Goal: Find specific page/section: Find specific page/section

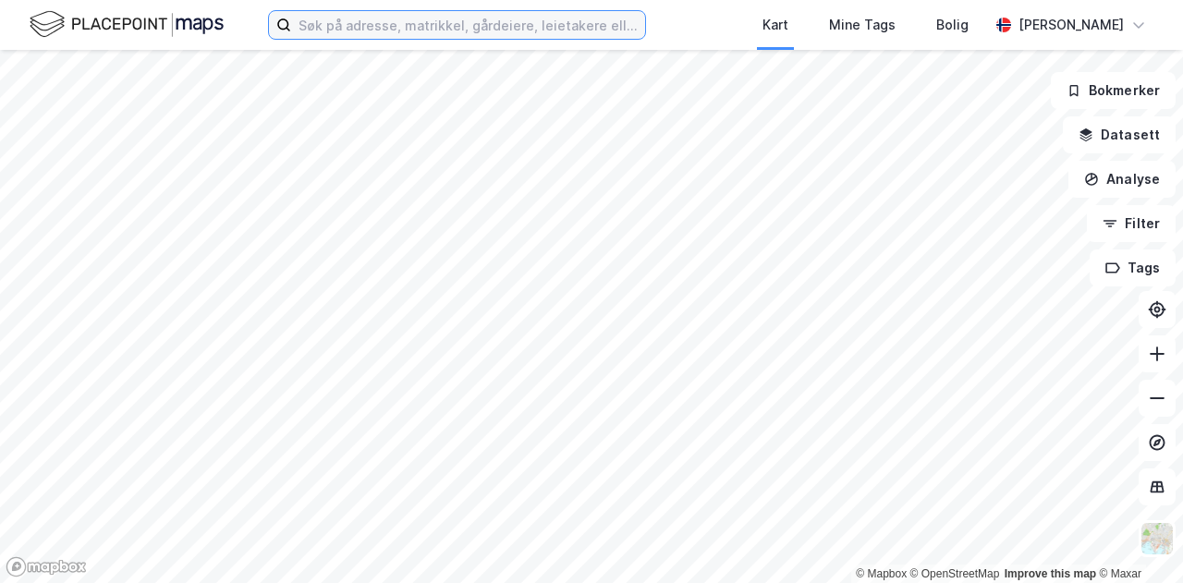
click at [373, 35] on input at bounding box center [468, 25] width 354 height 28
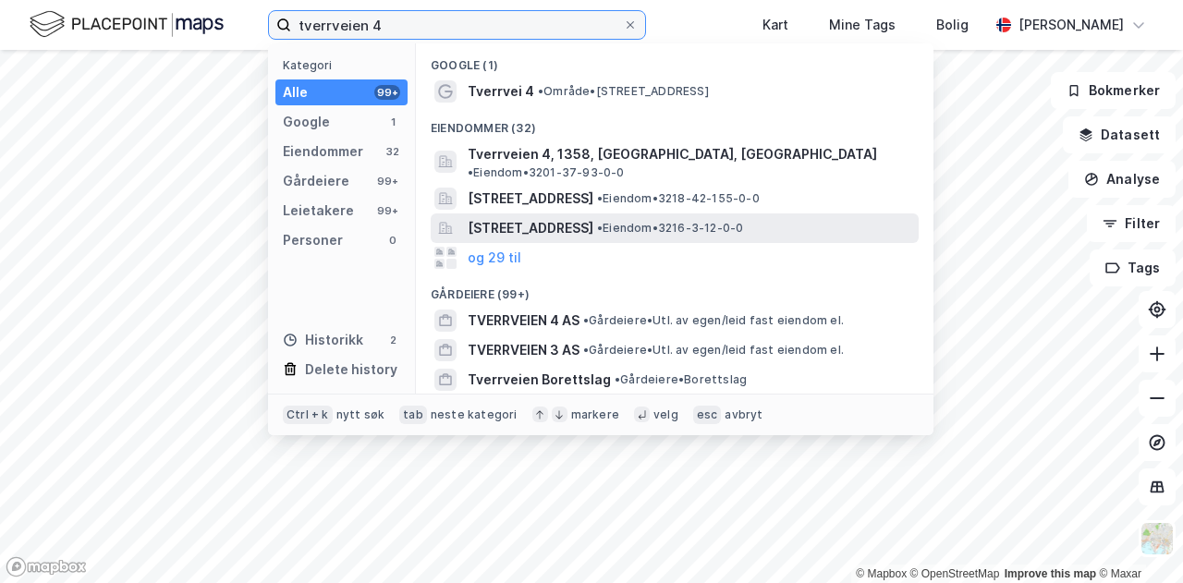
type input "tverrveien 4"
click at [539, 217] on span "[STREET_ADDRESS]" at bounding box center [531, 228] width 126 height 22
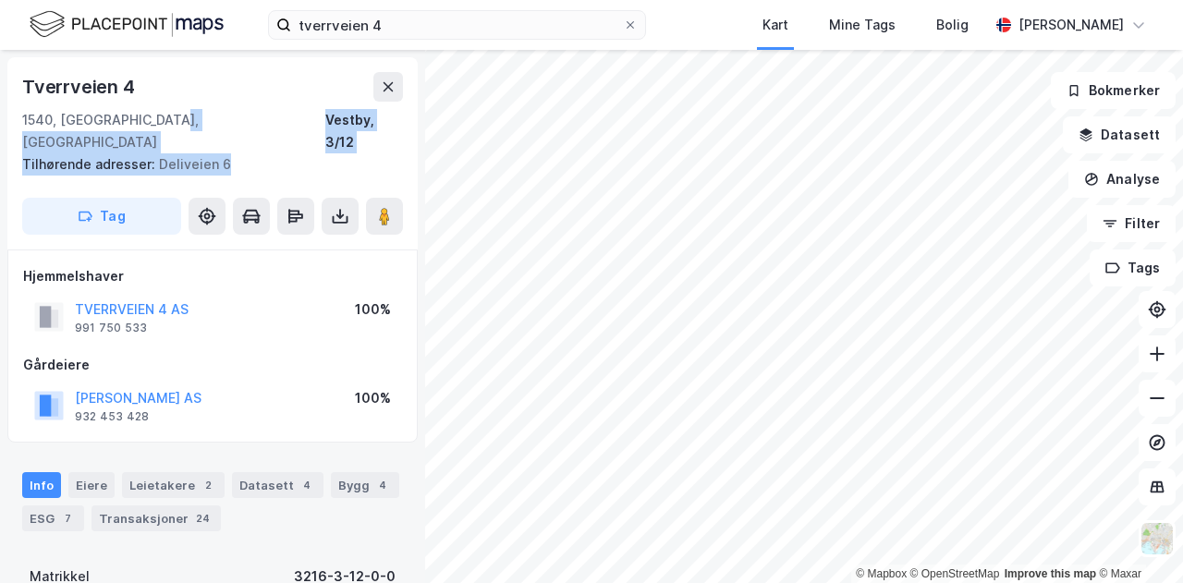
drag, startPoint x: 238, startPoint y: 143, endPoint x: 248, endPoint y: 133, distance: 14.4
click at [248, 153] on div "Tilhørende adresser: Deliveien 6" at bounding box center [205, 164] width 366 height 22
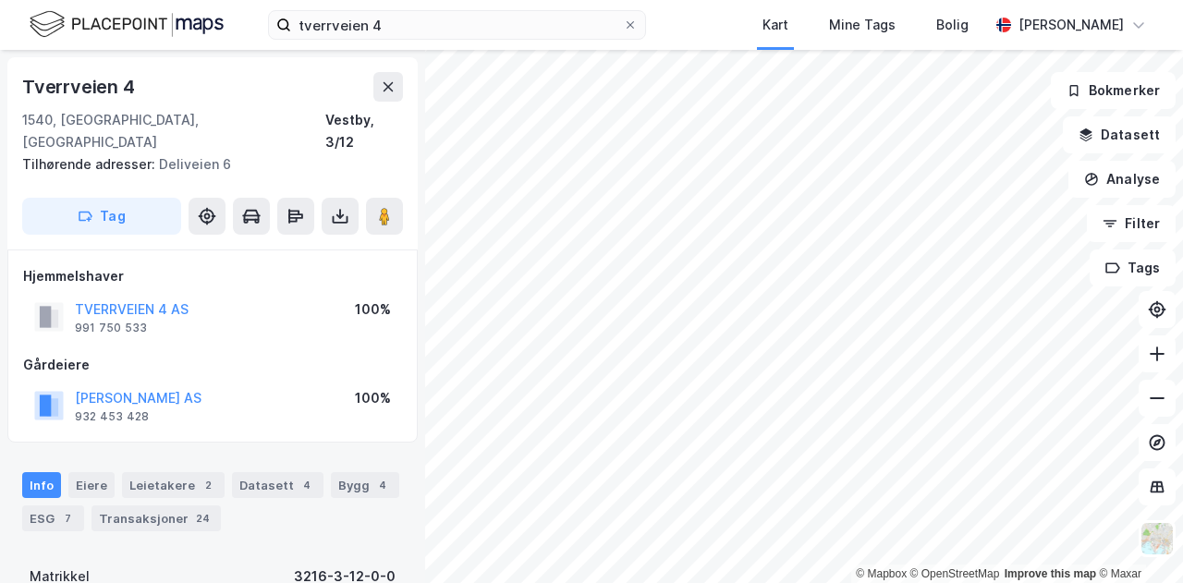
click at [248, 153] on div "Tilhørende adresser: Deliveien 6" at bounding box center [205, 164] width 366 height 22
